Goal: Navigation & Orientation: Find specific page/section

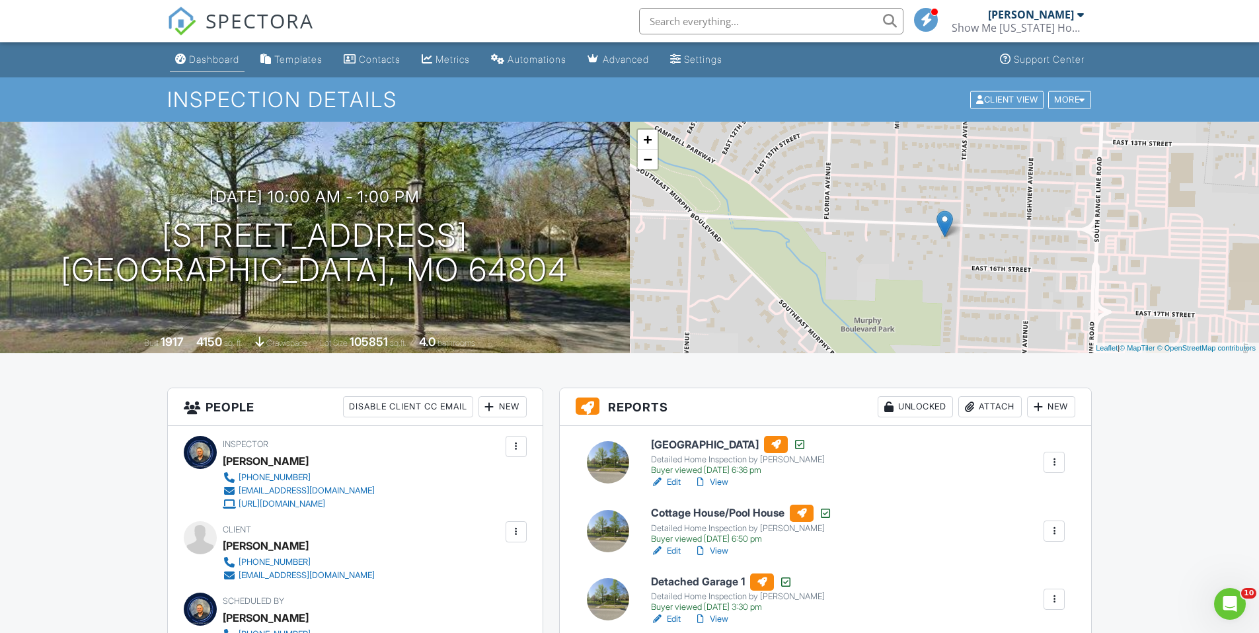
click at [174, 53] on link "Dashboard" at bounding box center [207, 60] width 75 height 24
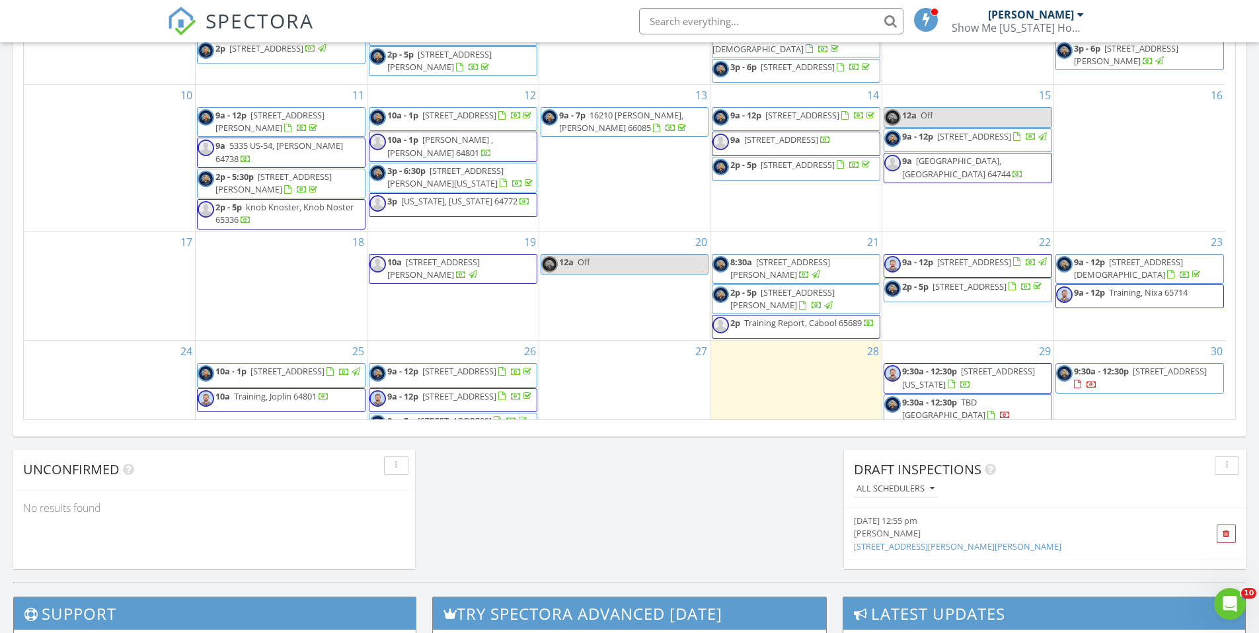
click at [1107, 365] on span "9:30a - 12:30p" at bounding box center [1101, 371] width 55 height 12
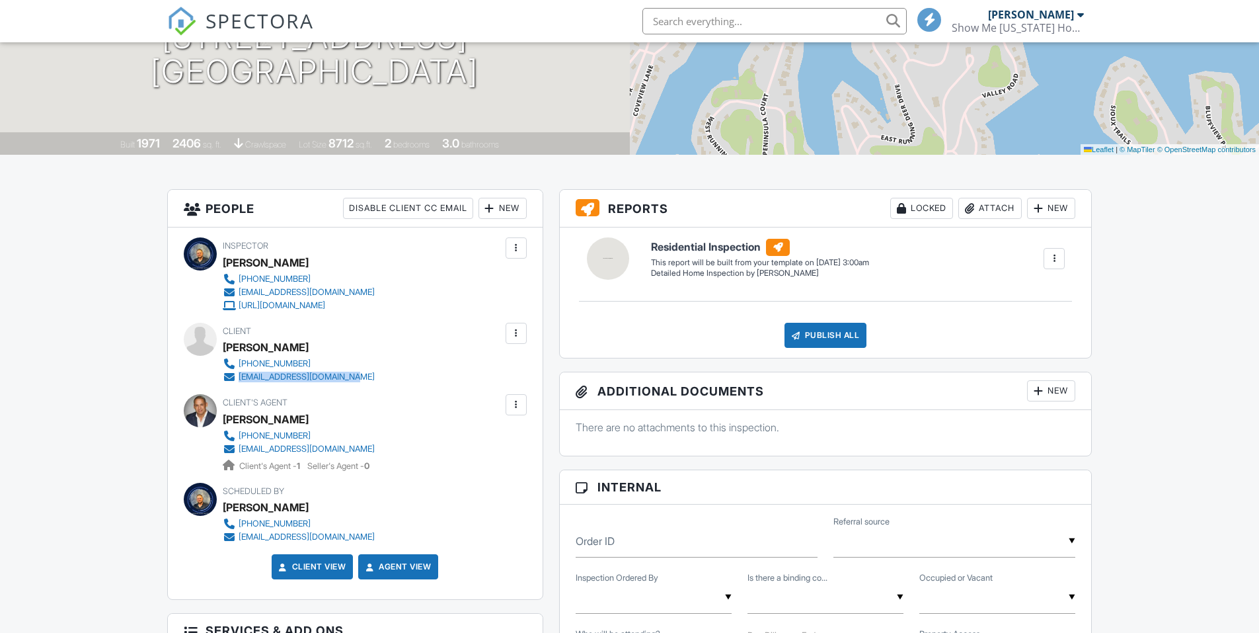
scroll to position [198, 0]
click at [239, 379] on div "Client [PERSON_NAME] [PHONE_NUMBER] [EMAIL_ADDRESS][DOMAIN_NAME]" at bounding box center [331, 353] width 216 height 61
drag, startPoint x: 239, startPoint y: 379, endPoint x: 255, endPoint y: 379, distance: 16.5
click at [395, 416] on div "Client's Agent [PERSON_NAME] [PHONE_NUMBER] [EMAIL_ADDRESS][DOMAIN_NAME] Client…" at bounding box center [331, 433] width 216 height 78
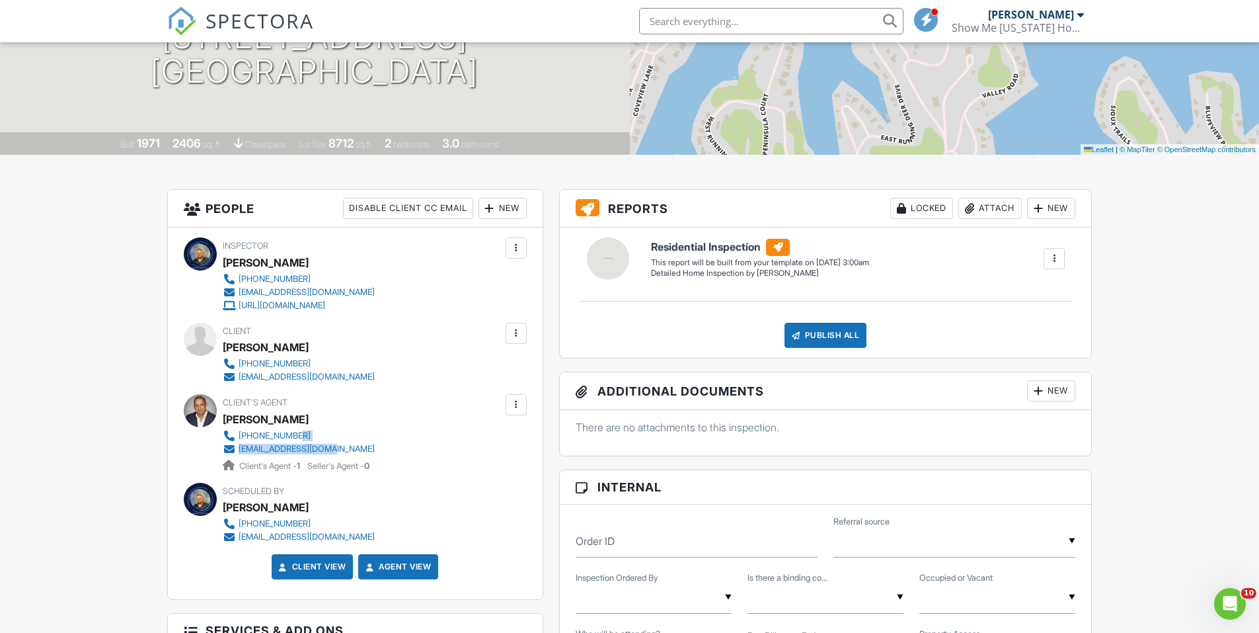
drag, startPoint x: 383, startPoint y: 441, endPoint x: 369, endPoint y: 445, distance: 14.4
click at [369, 445] on div "[PHONE_NUMBER] [EMAIL_ADDRESS][DOMAIN_NAME] Client's Agent - 1 Seller's Agent -…" at bounding box center [304, 450] width 163 height 43
drag, startPoint x: 369, startPoint y: 445, endPoint x: 317, endPoint y: 442, distance: 51.6
copy div "[EMAIL_ADDRESS][DOMAIN_NAME]"
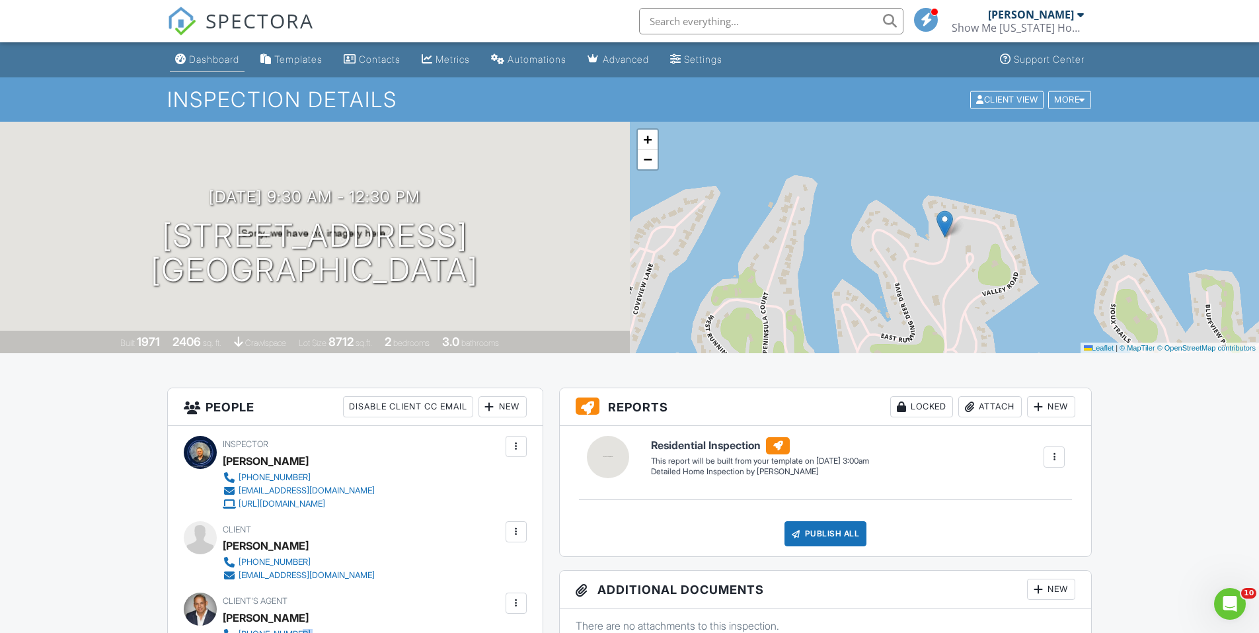
click at [186, 58] on link "Dashboard" at bounding box center [207, 60] width 75 height 24
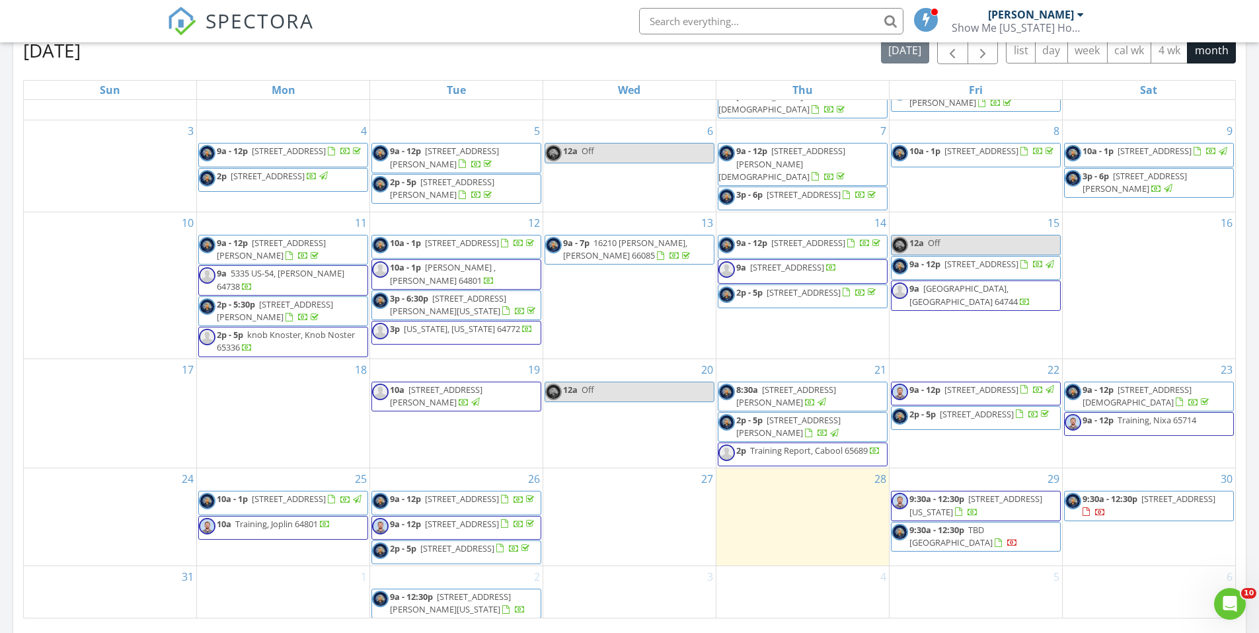
scroll to position [71, 0]
